Goal: Navigation & Orientation: Find specific page/section

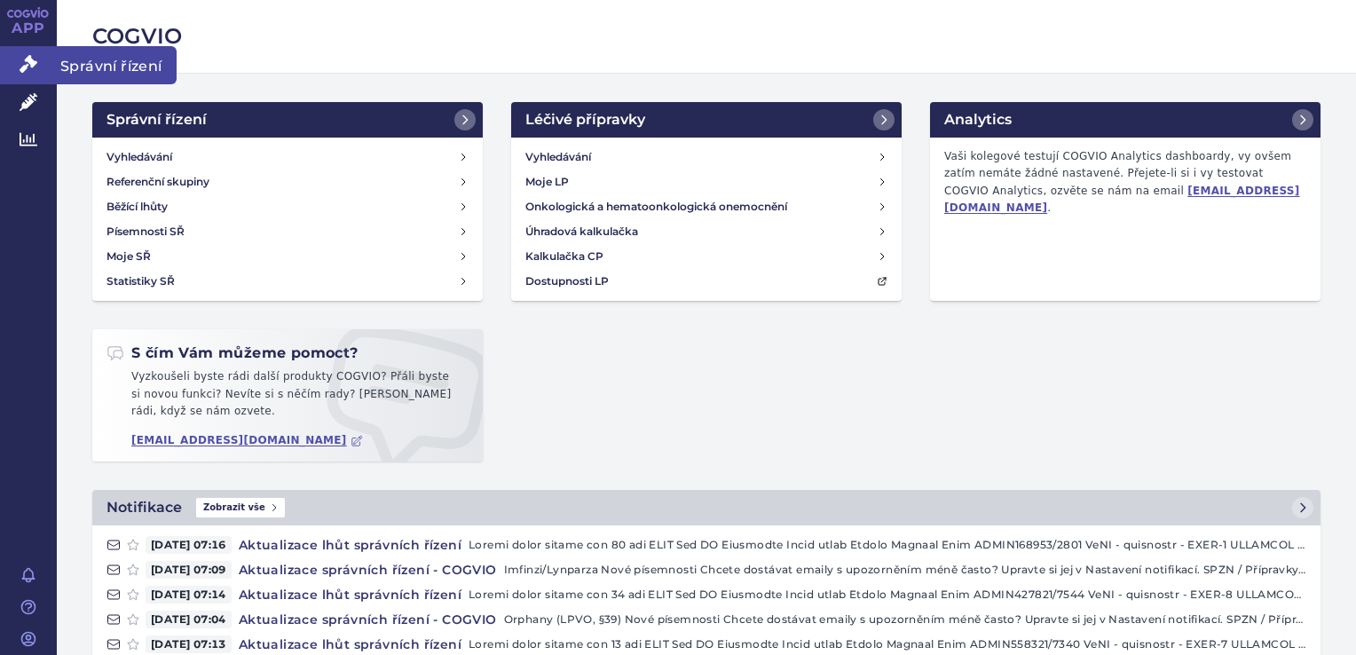
click at [41, 59] on link "Správní řízení" at bounding box center [28, 64] width 57 height 37
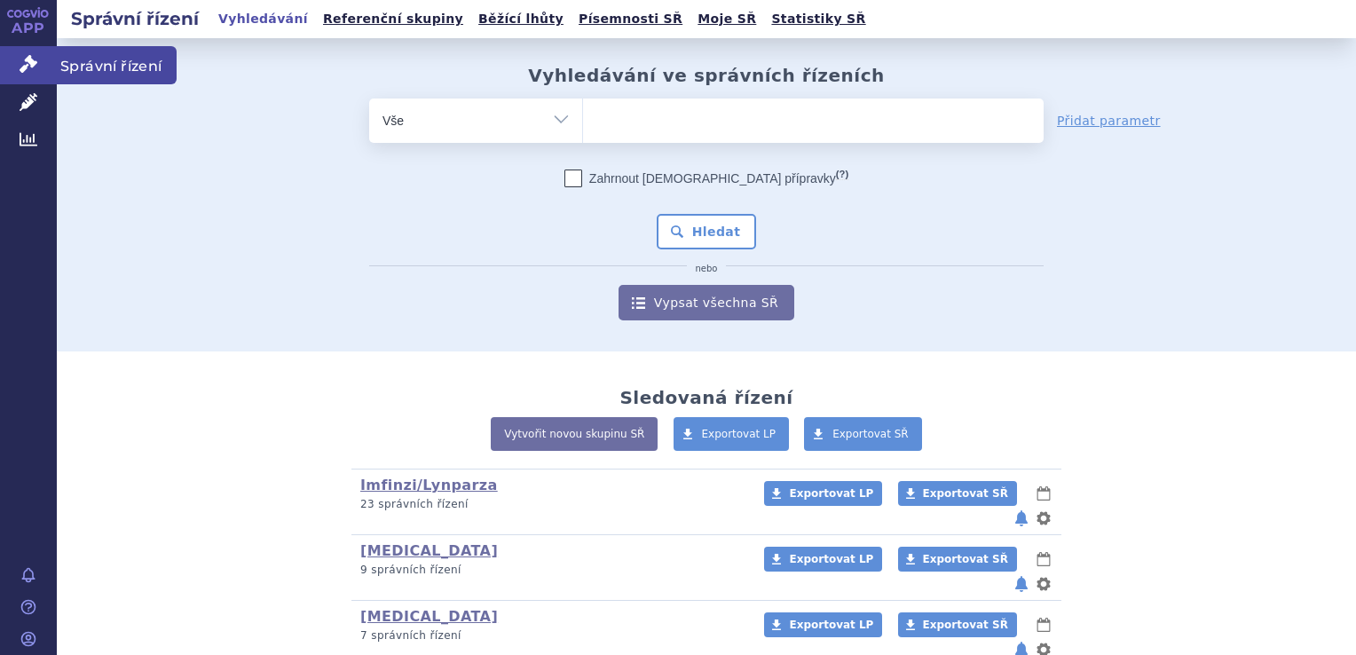
click at [55, 46] on link "Správní řízení" at bounding box center [28, 64] width 57 height 37
